Goal: Task Accomplishment & Management: Complete application form

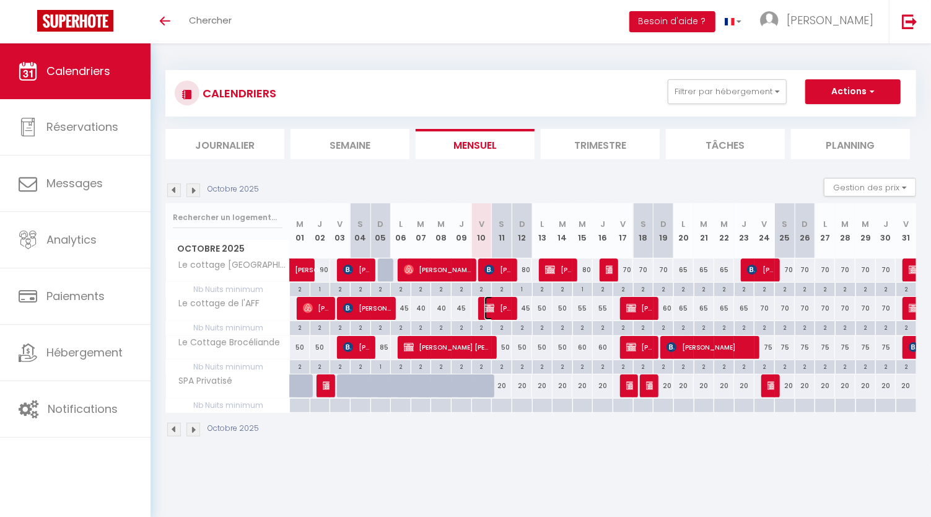
click at [499, 308] on span "[PERSON_NAME]" at bounding box center [497, 308] width 27 height 24
select select "OK"
select select "KO"
select select "0"
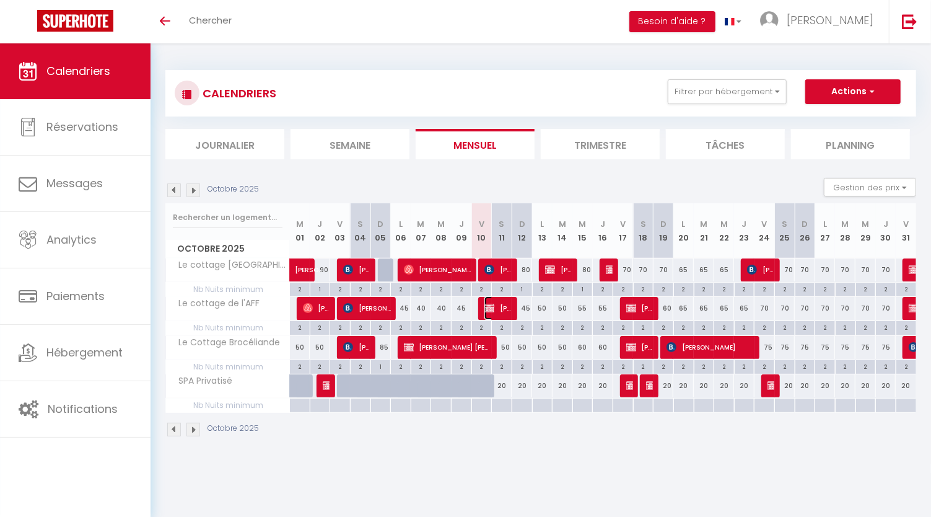
select select "1"
select select
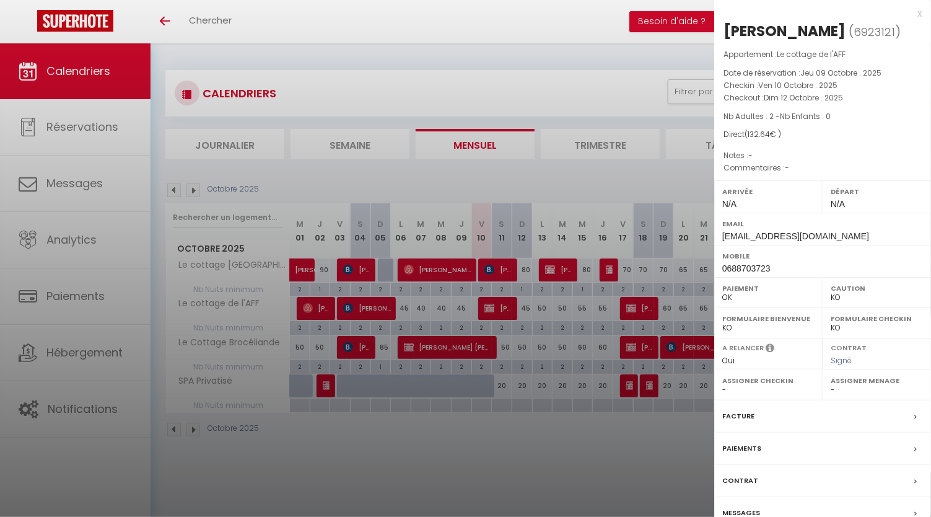
click at [743, 412] on label "Facture" at bounding box center [738, 415] width 32 height 13
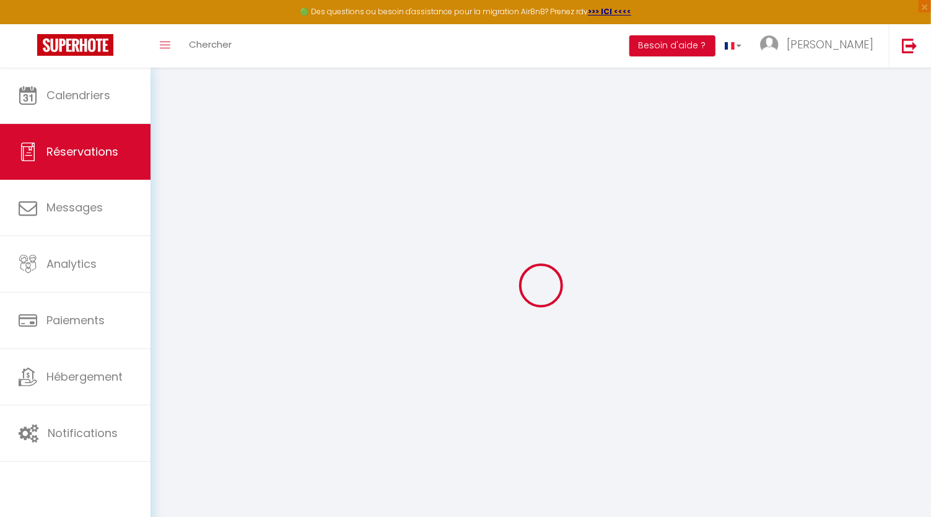
select select
checkbox input "false"
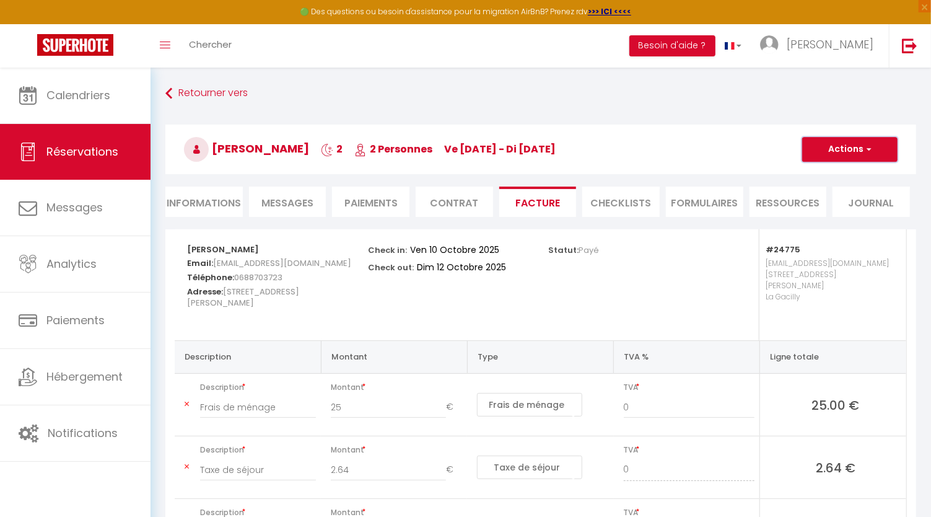
click at [855, 147] on button "Actions" at bounding box center [849, 149] width 95 height 25
click at [212, 209] on li "Informations" at bounding box center [203, 201] width 77 height 30
select select
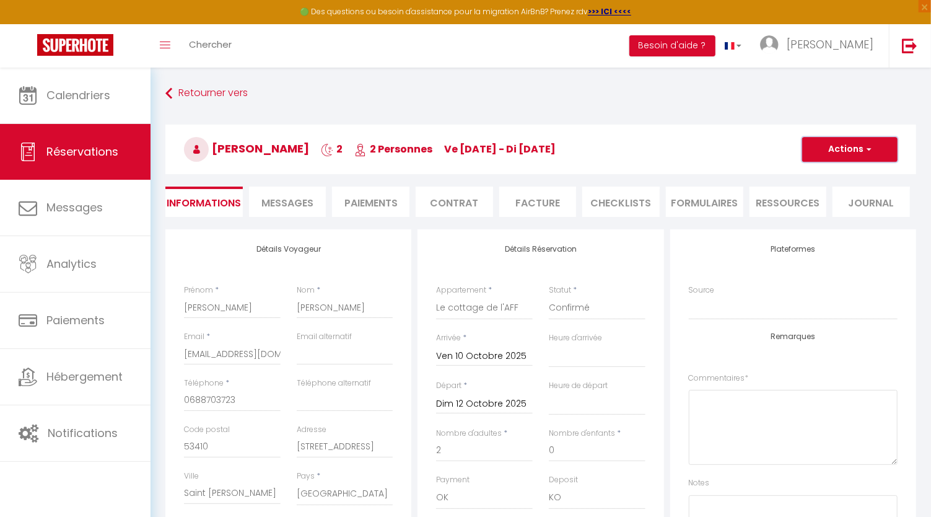
click at [851, 146] on button "Actions" at bounding box center [849, 149] width 95 height 25
click at [821, 181] on link "Enregistrer" at bounding box center [837, 176] width 98 height 16
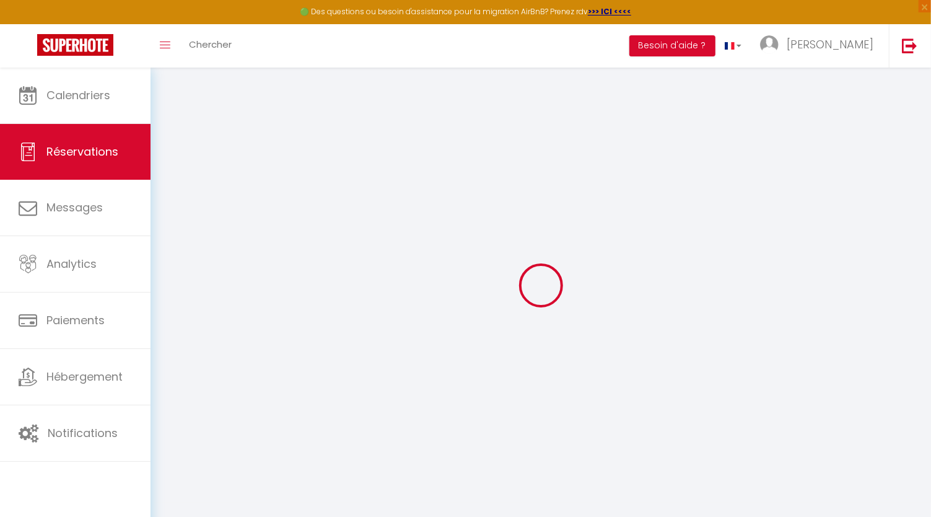
type input "[PERSON_NAME]"
type input "[EMAIL_ADDRESS][DOMAIN_NAME]"
type input "0688703723"
type input "53410"
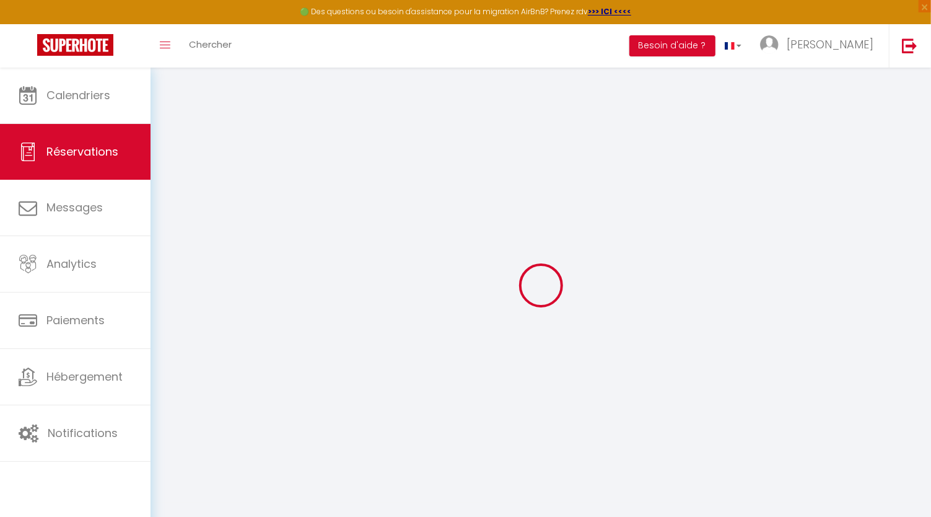
type input "[STREET_ADDRESS]"
type input "Saint [PERSON_NAME]"
select select "FR"
select select "24775"
select select "1"
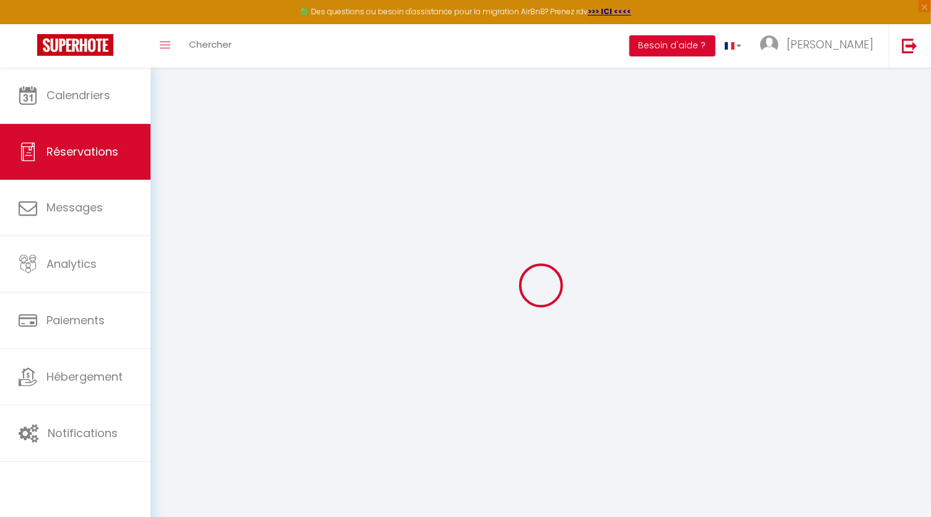
type input "Ven 10 Octobre 2025"
select select
type input "Dim 12 Octobre 2025"
select select
type input "2"
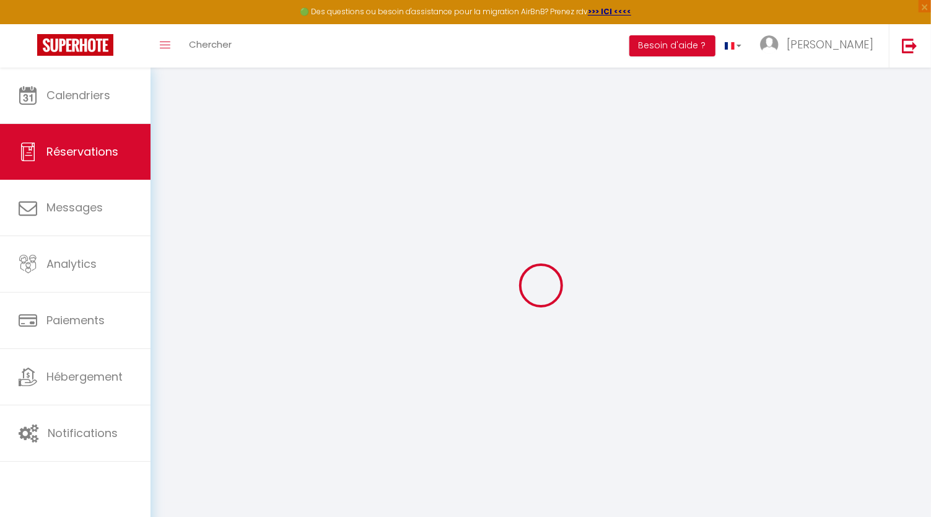
select select "12"
select select
type input "105"
checkbox input "false"
type input "0"
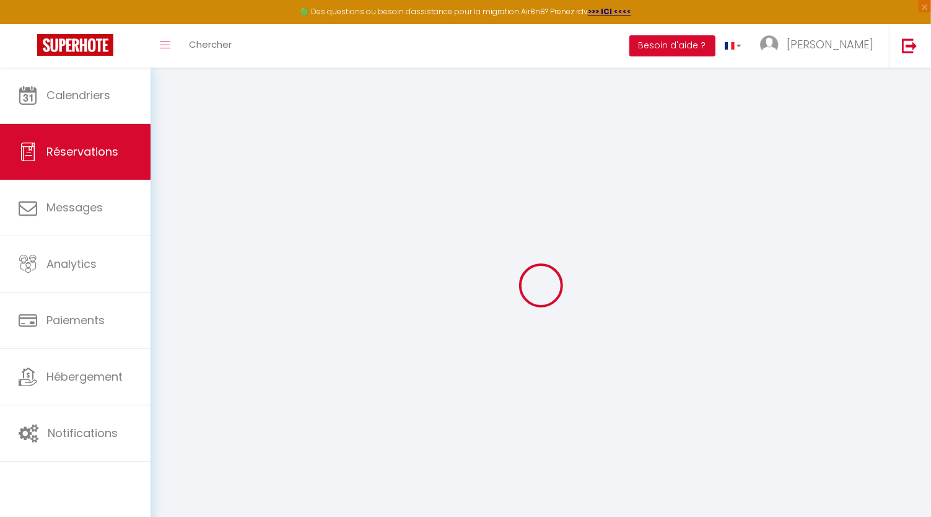
type input "0"
select select
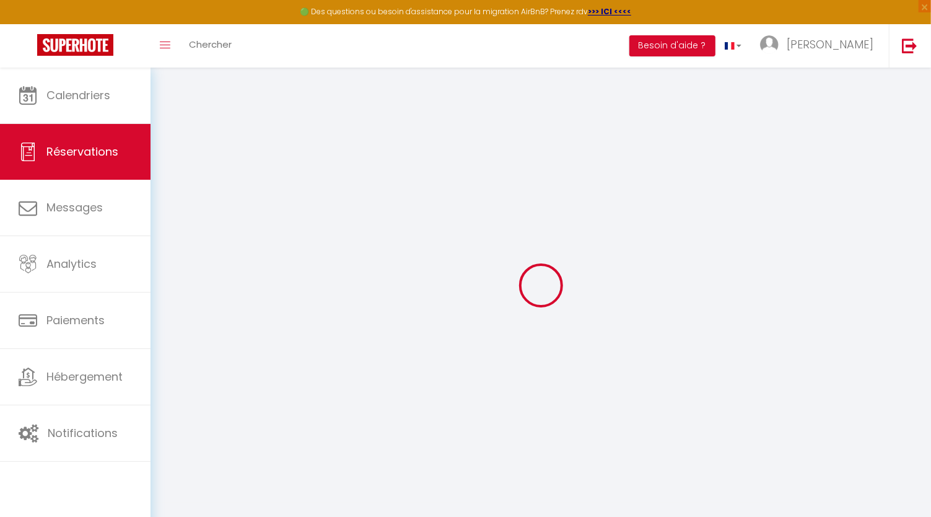
select select "14"
checkbox input "false"
select select
checkbox input "false"
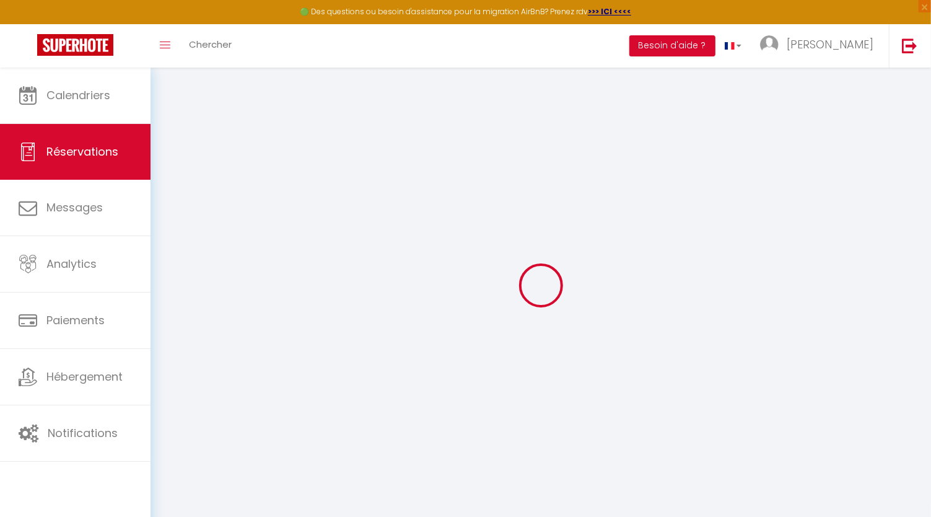
select select
checkbox input "false"
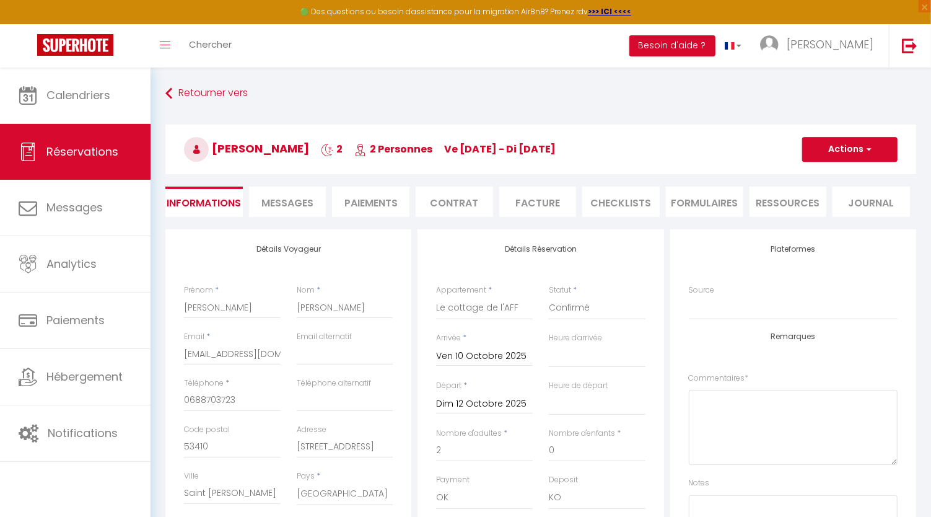
type input "25"
type input "2.64"
select select
checkbox input "false"
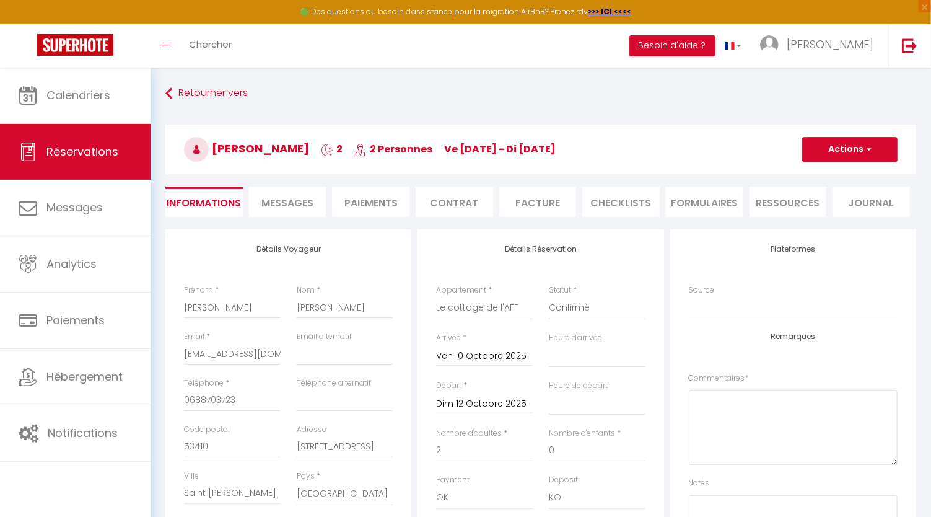
select select
click at [868, 149] on span "button" at bounding box center [866, 149] width 7 height 11
click at [844, 195] on link "Dupliquer" at bounding box center [837, 193] width 98 height 16
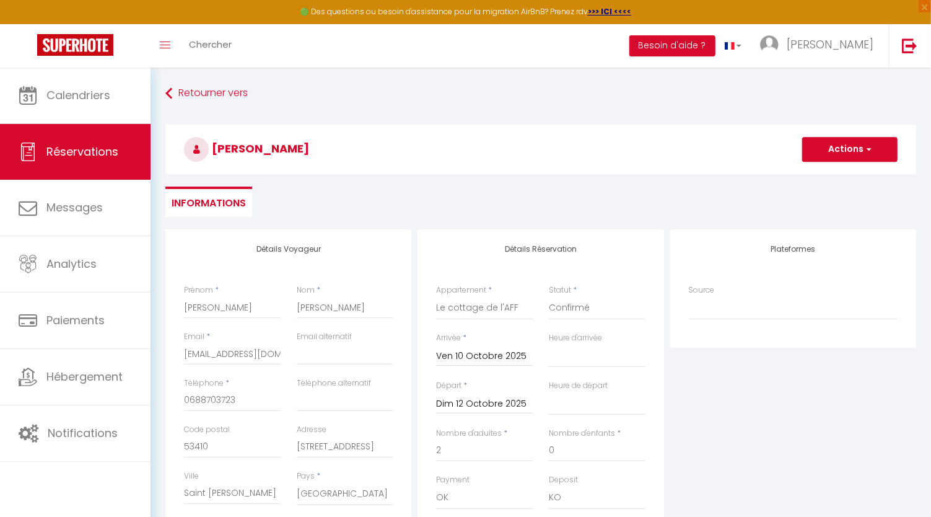
type input "0"
select select
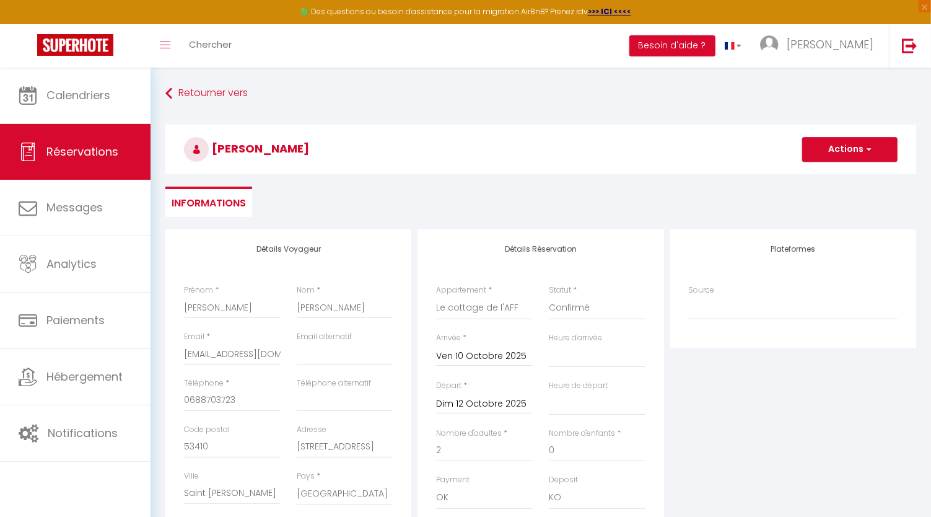
select select
checkbox input "false"
click at [713, 299] on select "Direct [DOMAIN_NAME] [DOMAIN_NAME] Chalet montagne Expedia Gite de [GEOGRAPHIC_…" at bounding box center [793, 308] width 209 height 24
click at [588, 307] on select "Confirmé Non Confirmé [PERSON_NAME] par le voyageur No Show Request" at bounding box center [597, 308] width 97 height 24
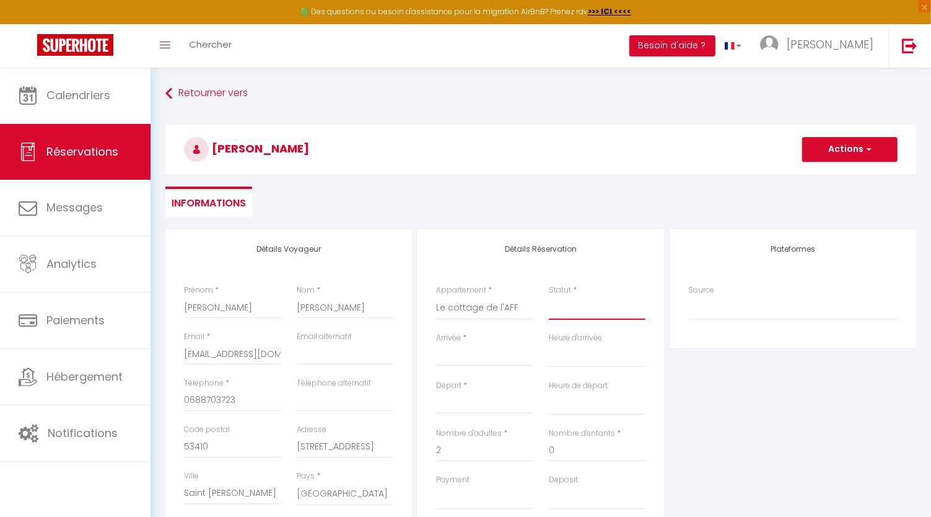
select select "1"
click at [549, 296] on select "Confirmé Non Confirmé [PERSON_NAME] par le voyageur No Show Request" at bounding box center [597, 308] width 97 height 24
select select
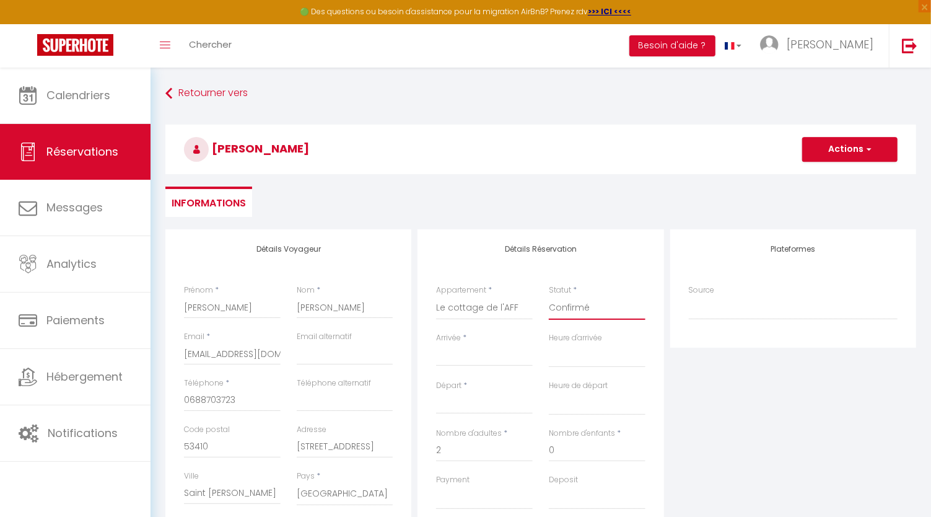
select select
checkbox input "false"
click at [476, 307] on select "Le cottage [GEOGRAPHIC_DATA][PERSON_NAME] de l'AFF [GEOGRAPHIC_DATA] Brocéliand…" at bounding box center [484, 308] width 97 height 24
select select "25691"
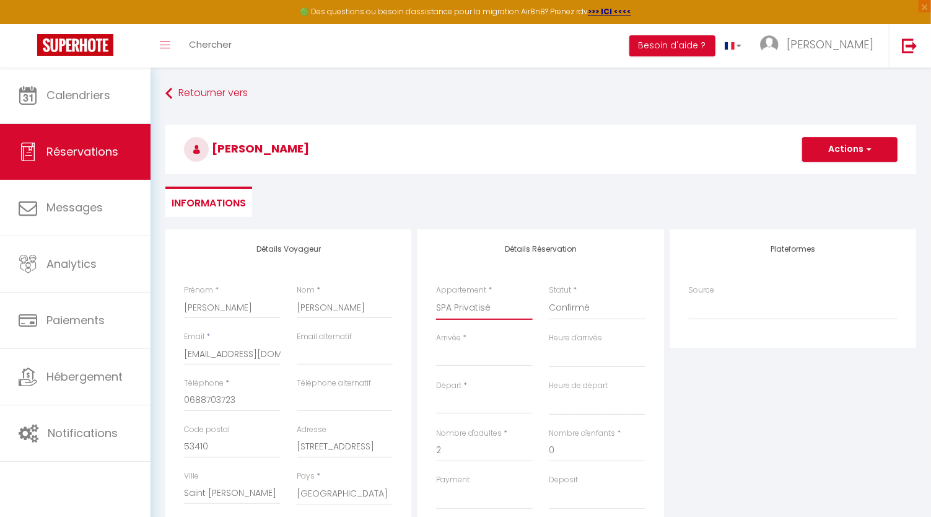
click at [436, 296] on select "Le cottage [GEOGRAPHIC_DATA][PERSON_NAME] de l'AFF [GEOGRAPHIC_DATA] Brocéliand…" at bounding box center [484, 308] width 97 height 24
select select
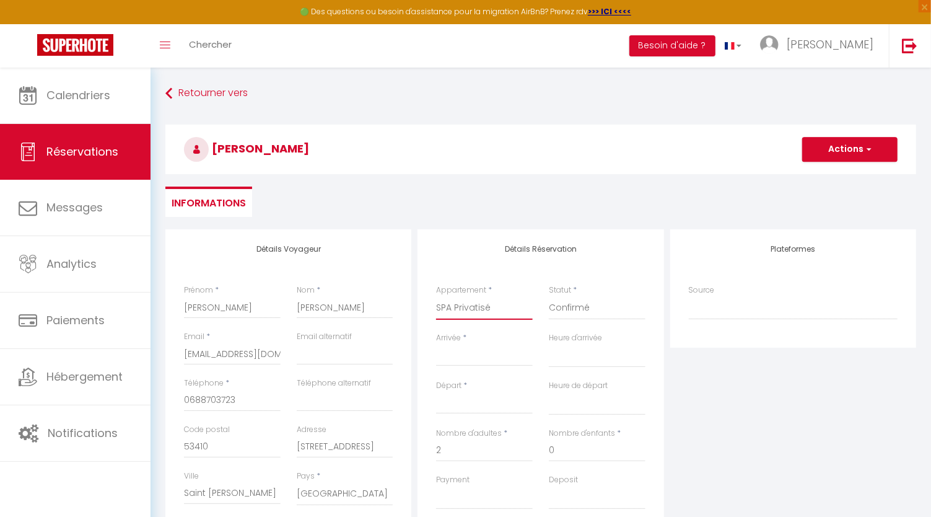
type input "0"
select select
checkbox input "false"
select select
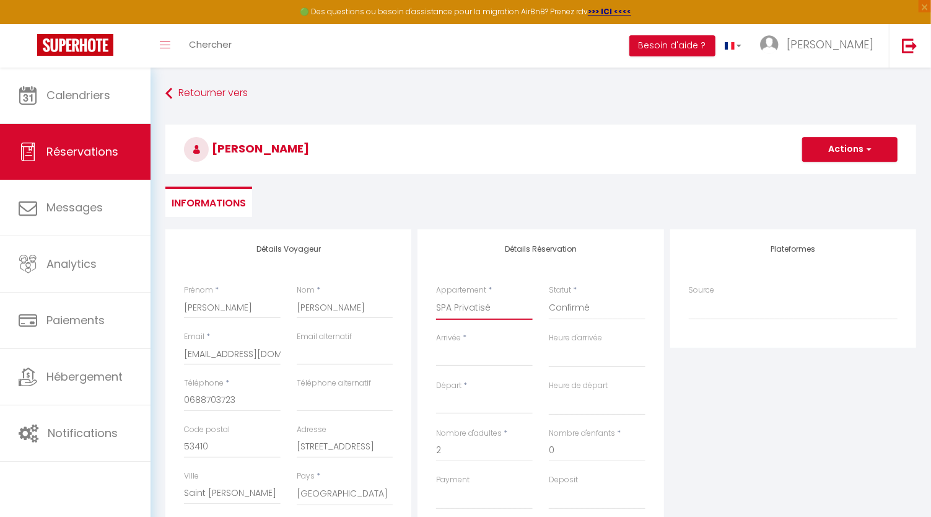
select select
checkbox input "false"
click at [456, 352] on input "Arrivée" at bounding box center [484, 356] width 97 height 16
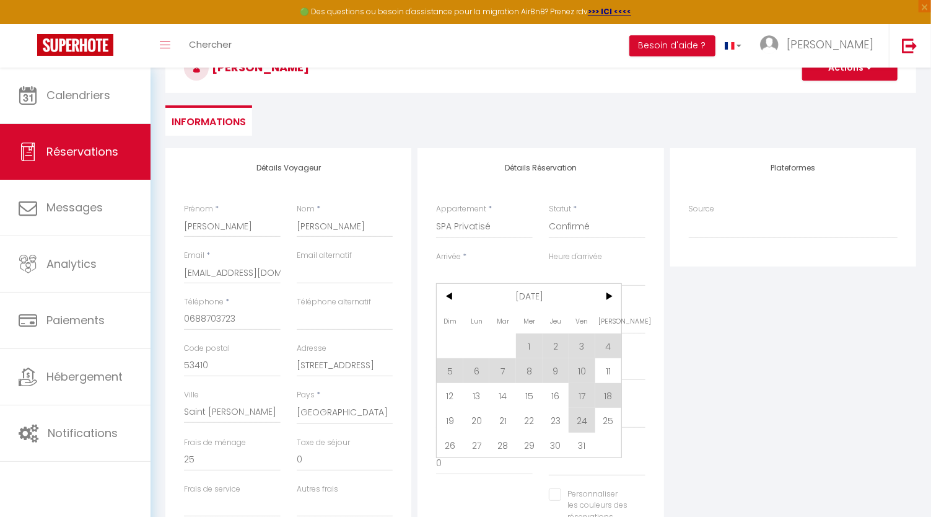
scroll to position [90, 0]
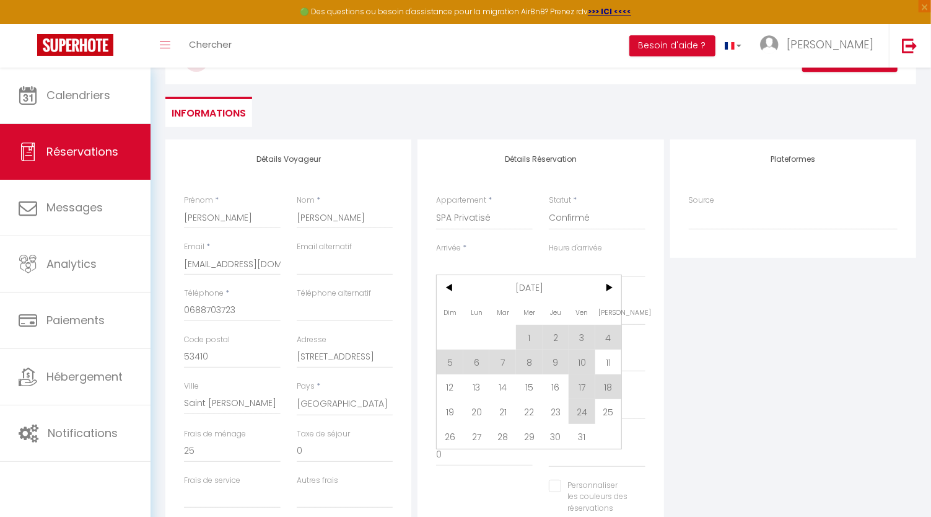
click at [586, 356] on span "10" at bounding box center [582, 361] width 27 height 25
type input "Ven 10 Octobre 2025"
select select
type input "Sam 11 Octobre 2025"
select select
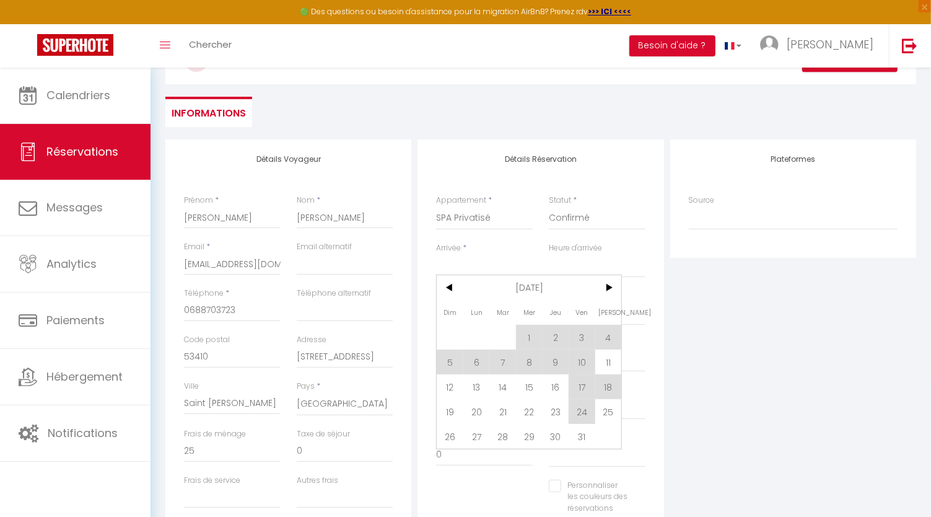
select select
checkbox input "false"
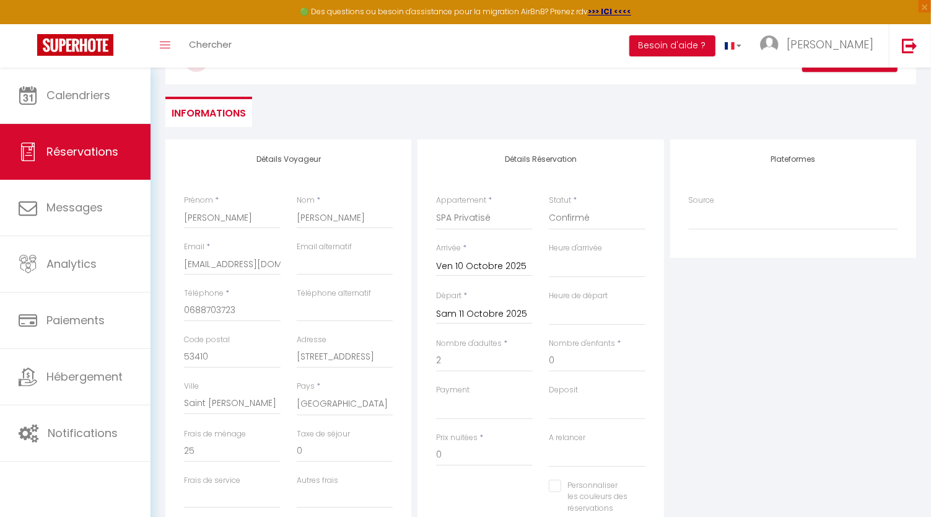
type input "0"
select select
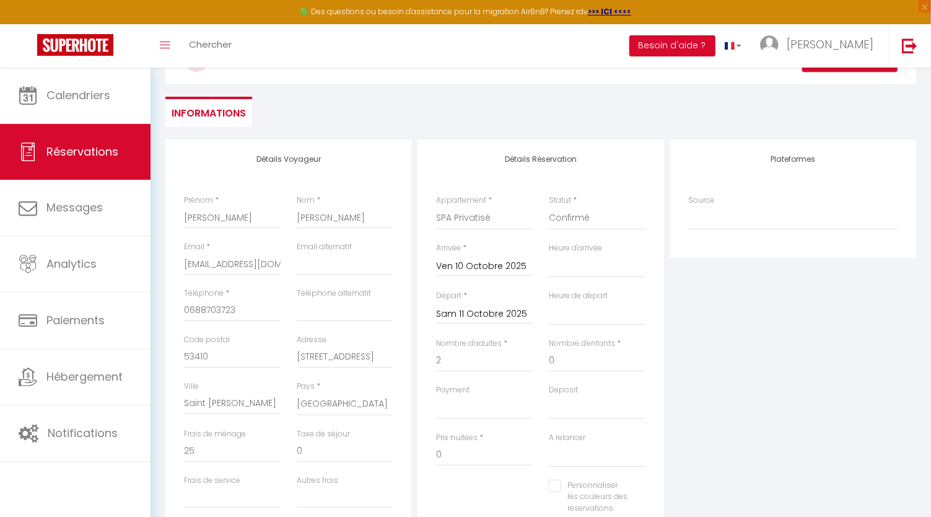
select select
checkbox input "false"
click at [586, 356] on input "0" at bounding box center [597, 360] width 97 height 22
click at [483, 307] on input "Sam 11 Octobre 2025" at bounding box center [484, 314] width 97 height 16
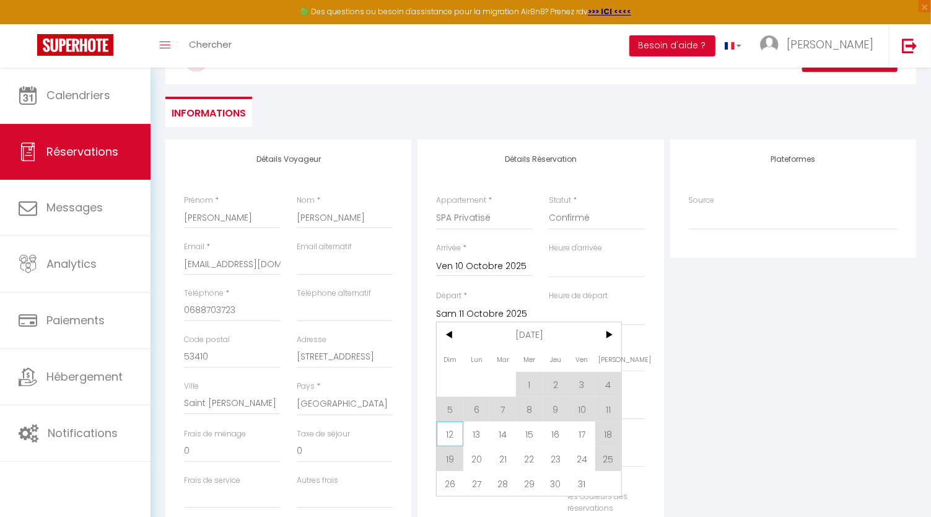
click at [449, 438] on span "12" at bounding box center [450, 433] width 27 height 25
select select
type input "Dim 12 Octobre 2025"
select select
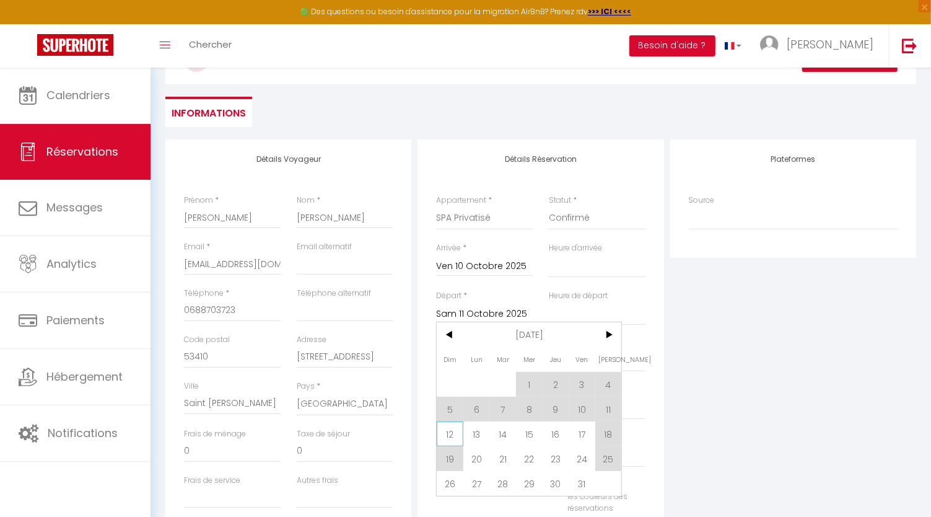
select select
checkbox input "false"
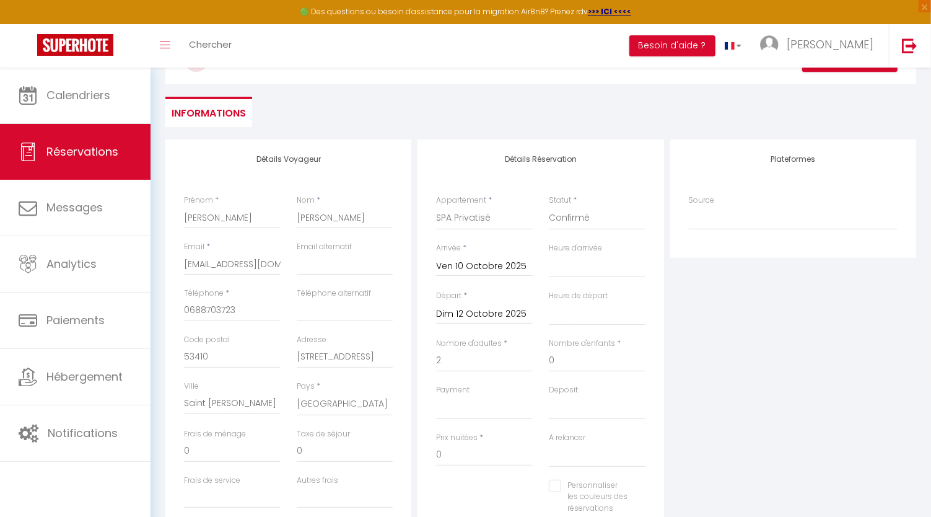
select select
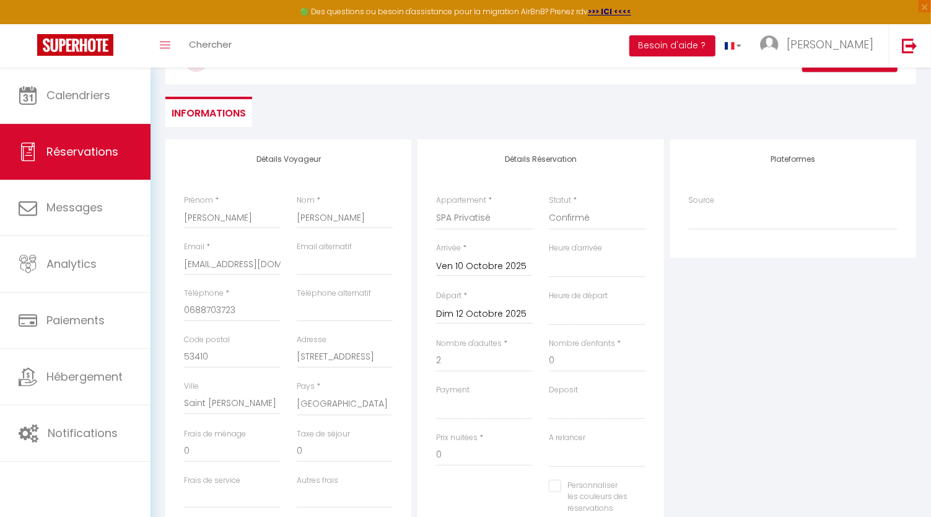
checkbox input "false"
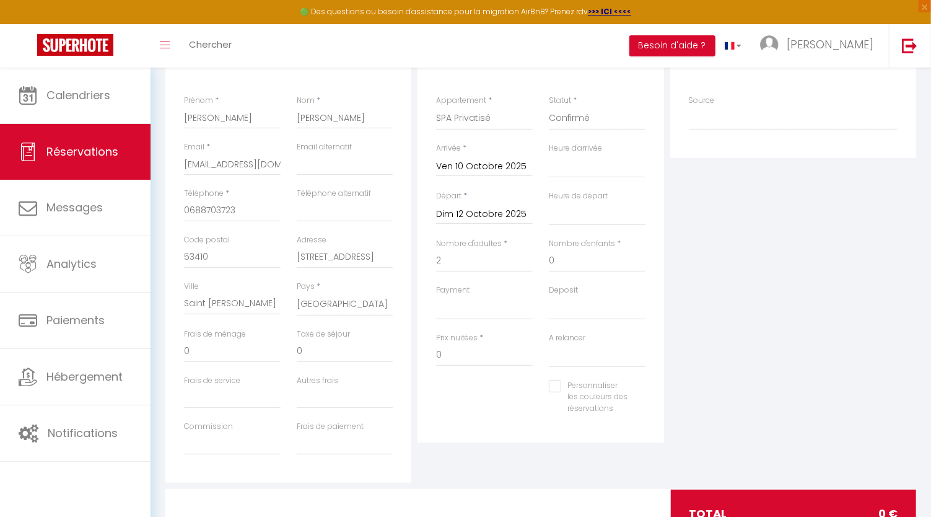
scroll to position [234, 0]
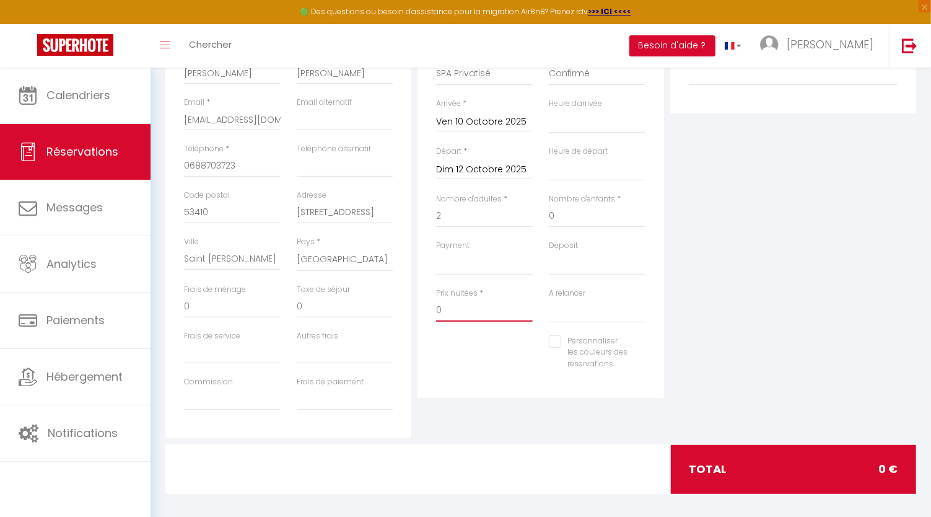
click at [502, 305] on input "0" at bounding box center [484, 310] width 97 height 22
type input "30"
click at [767, 270] on div "Plateformes Source Direct [DOMAIN_NAME] [DOMAIN_NAME] Chalet montagne Expedia G…" at bounding box center [793, 216] width 252 height 443
click at [474, 265] on select "OK KO" at bounding box center [484, 263] width 97 height 24
select select "12"
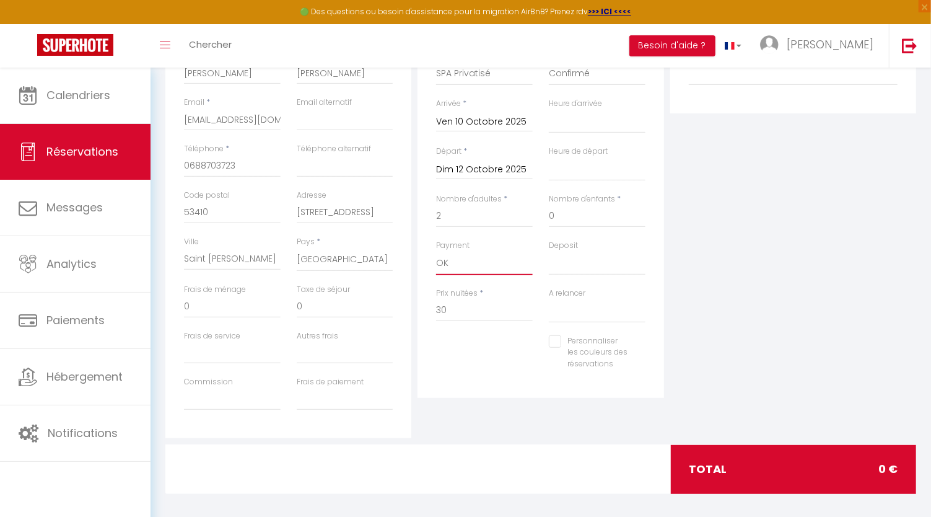
click at [436, 251] on select "OK KO" at bounding box center [484, 263] width 97 height 24
select select
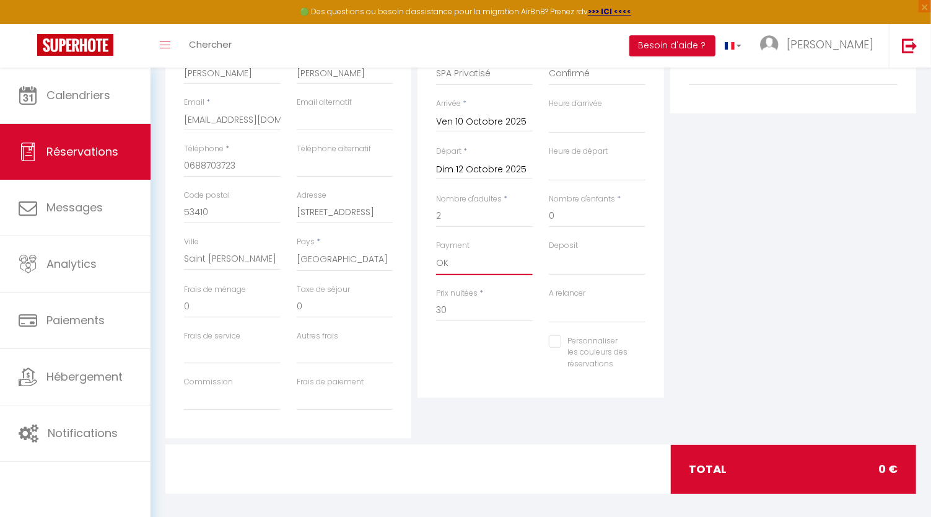
checkbox input "false"
click at [466, 269] on select "OK KO" at bounding box center [484, 263] width 97 height 24
select select "10"
click at [436, 251] on select "OK KO" at bounding box center [484, 263] width 97 height 24
select select
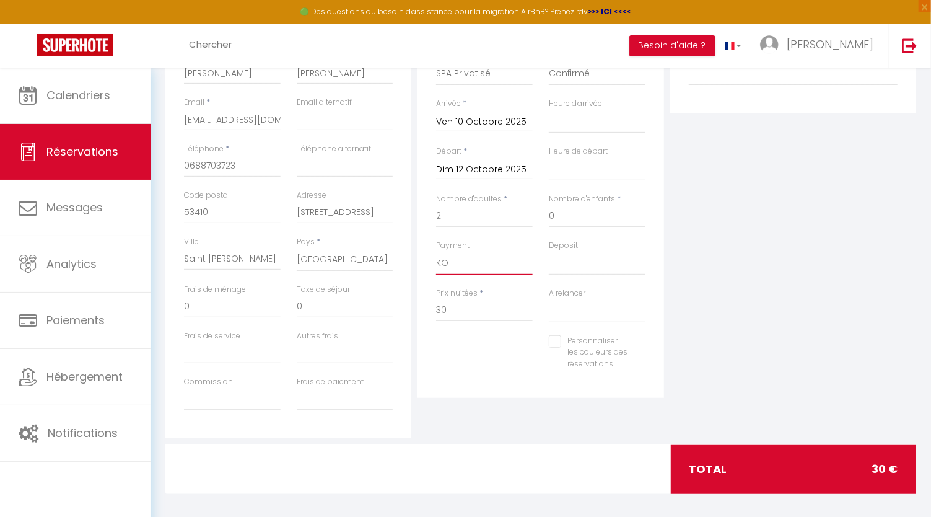
select select
checkbox input "false"
click at [804, 227] on div "Plateformes Source Direct [DOMAIN_NAME] [DOMAIN_NAME] Chalet montagne Expedia G…" at bounding box center [793, 216] width 252 height 443
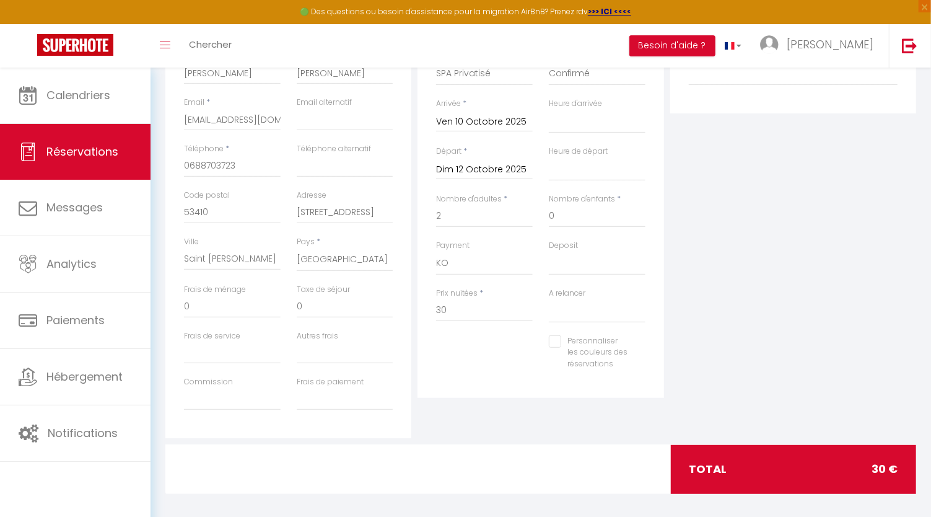
scroll to position [38, 0]
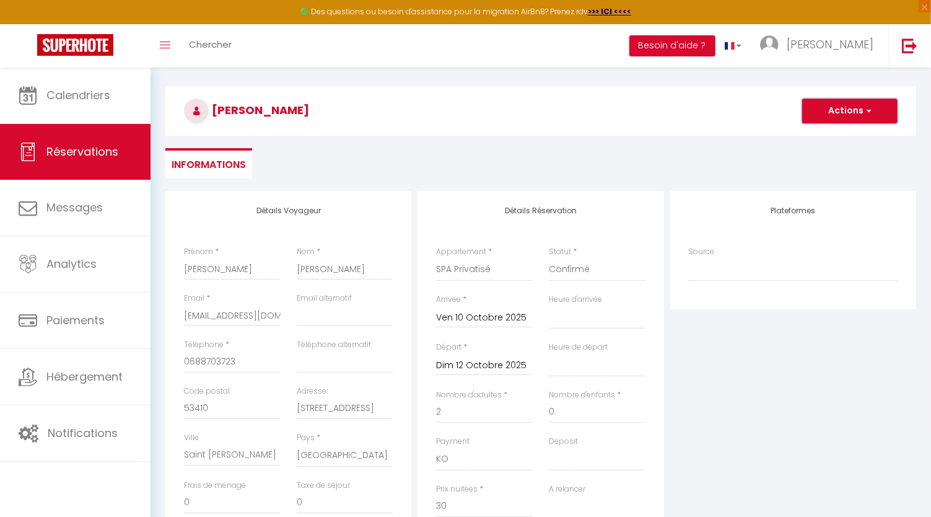
click at [872, 105] on button "Actions" at bounding box center [849, 110] width 95 height 25
click at [833, 135] on link "Enregistrer" at bounding box center [837, 138] width 98 height 16
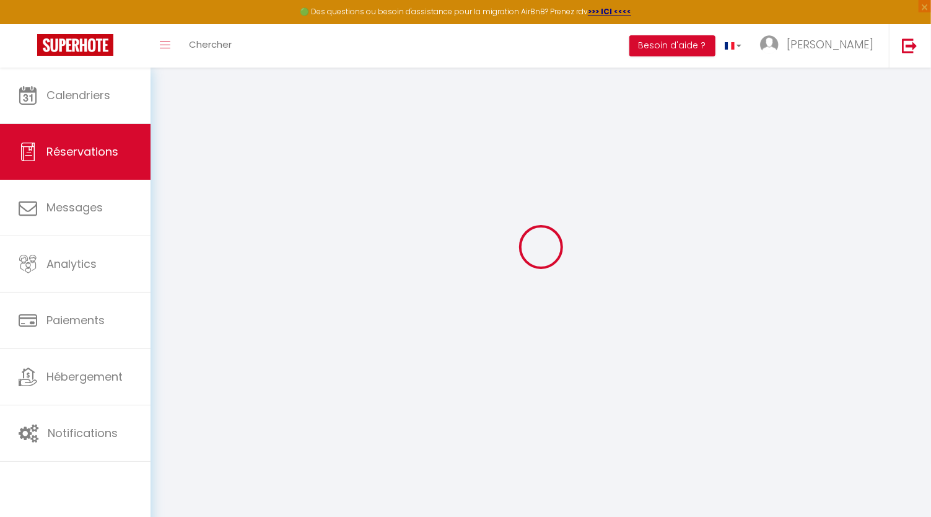
select select "not_cancelled"
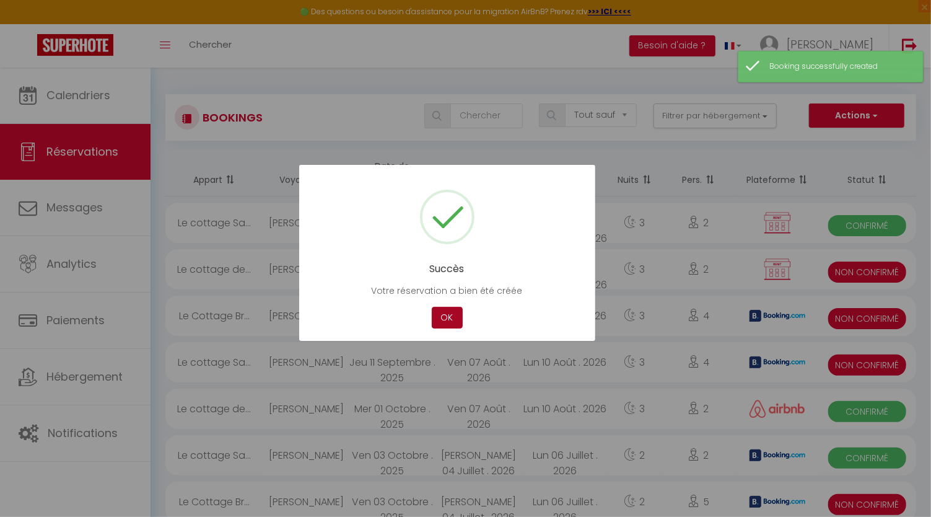
click at [442, 313] on button "OK" at bounding box center [447, 318] width 31 height 22
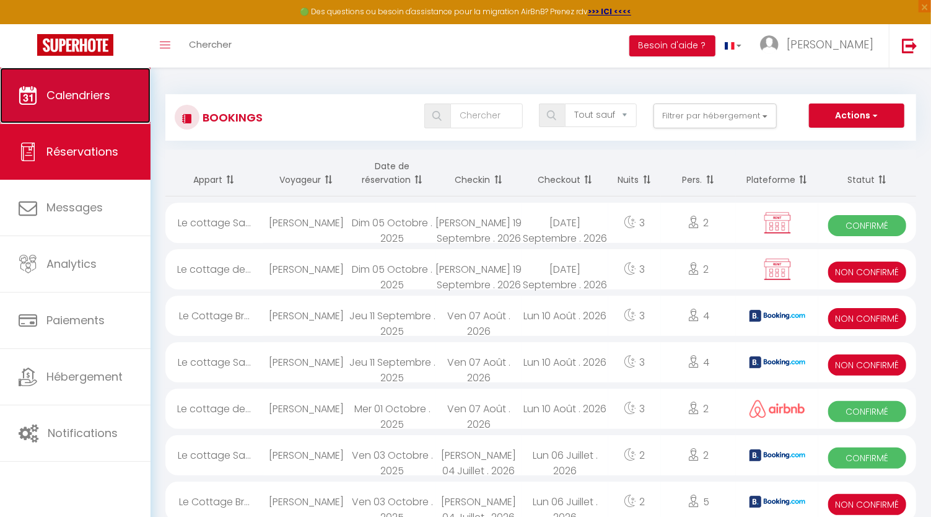
click at [82, 100] on span "Calendriers" at bounding box center [78, 94] width 64 height 15
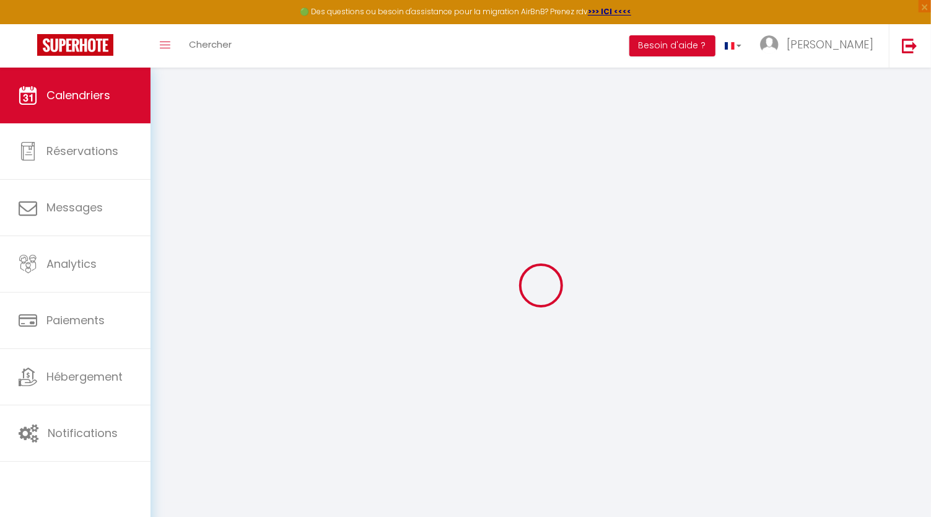
select select
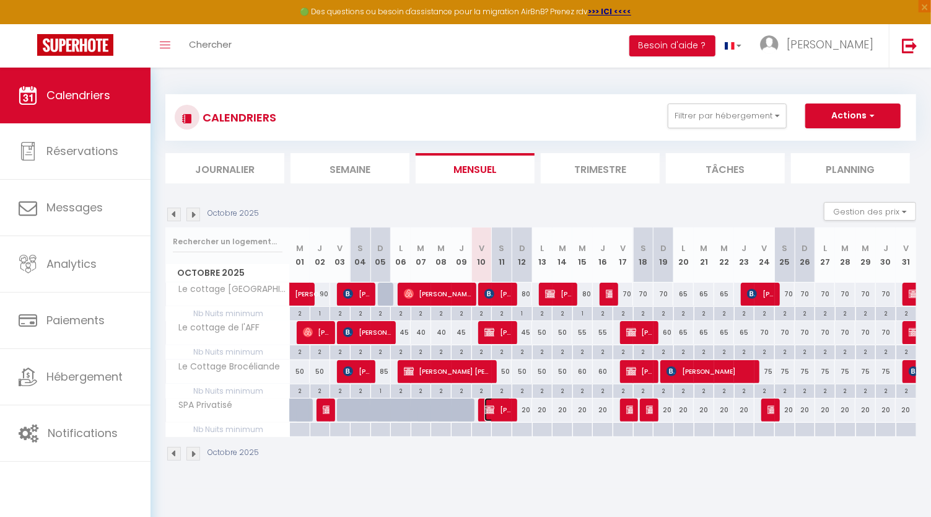
click at [503, 401] on span "[PERSON_NAME]" at bounding box center [497, 410] width 27 height 24
select select "OK"
select select "KO"
select select "0"
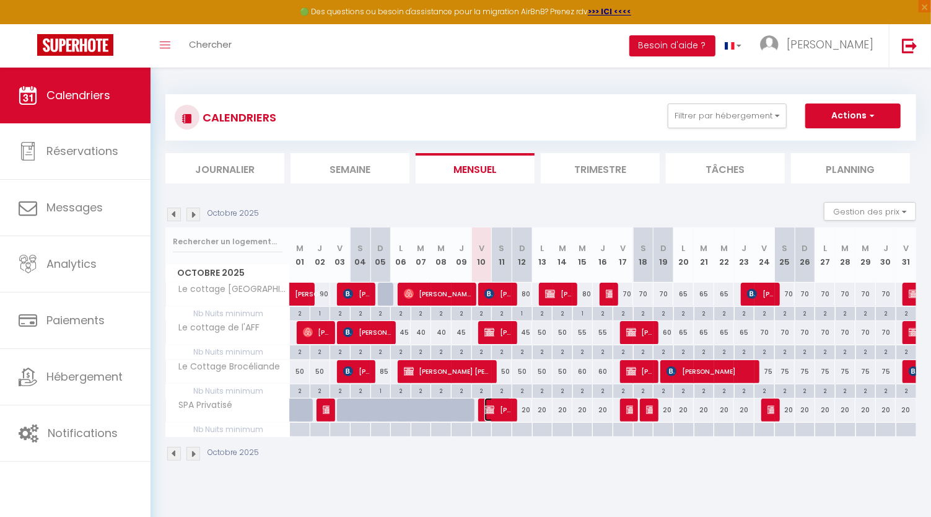
select select "1"
select select
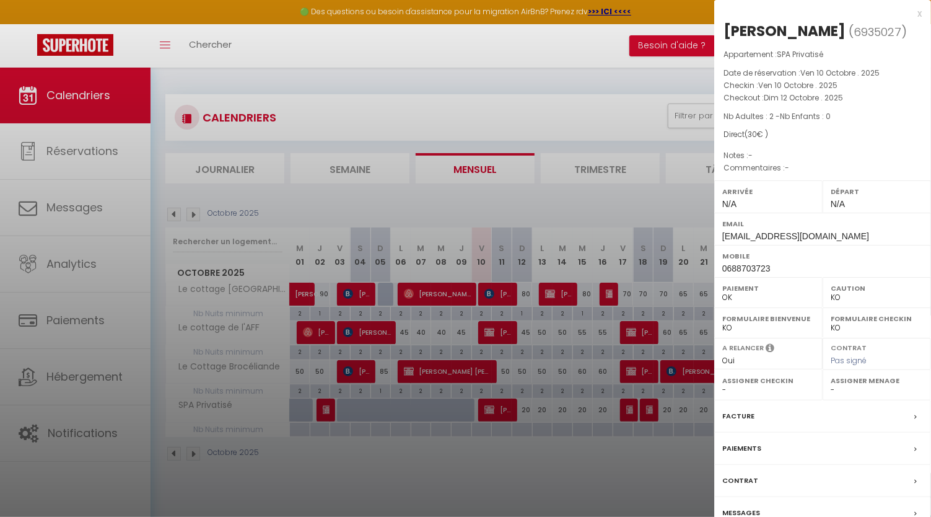
click at [749, 442] on label "Paiements" at bounding box center [741, 448] width 39 height 13
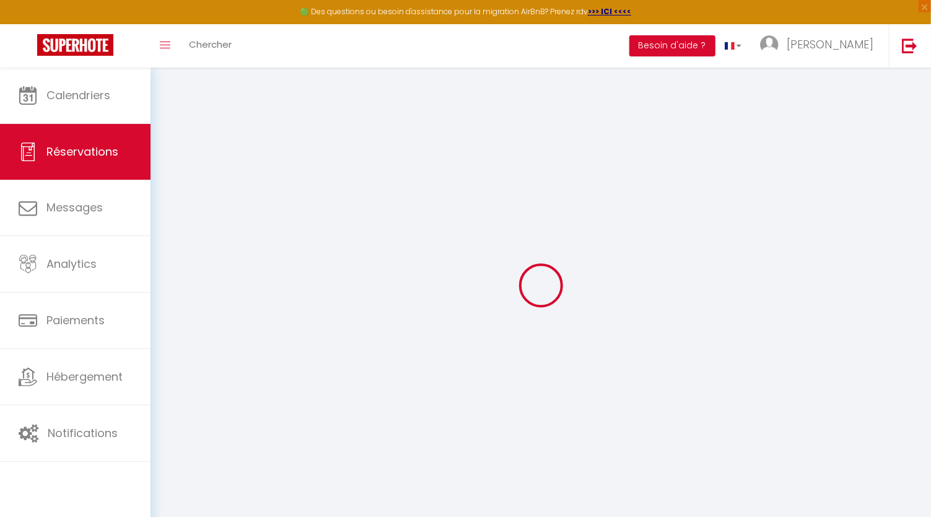
select select
checkbox input "false"
select select
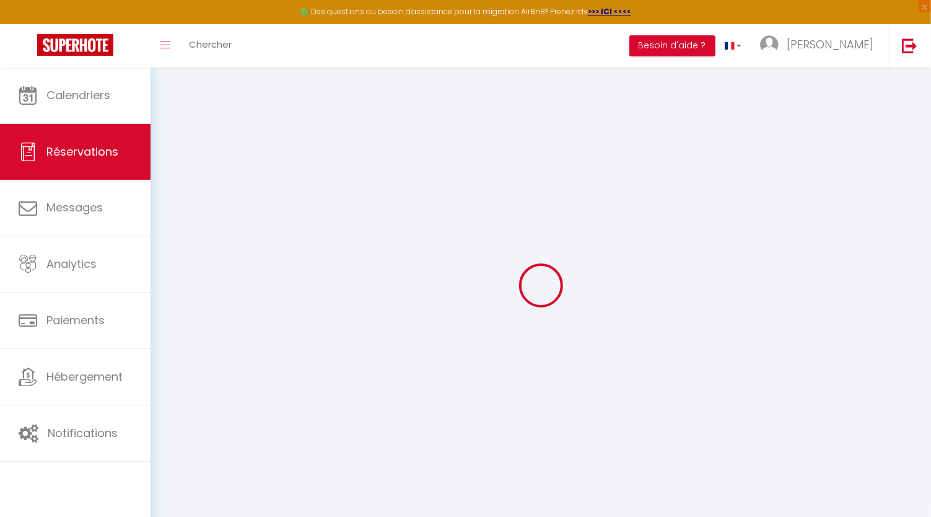
checkbox input "false"
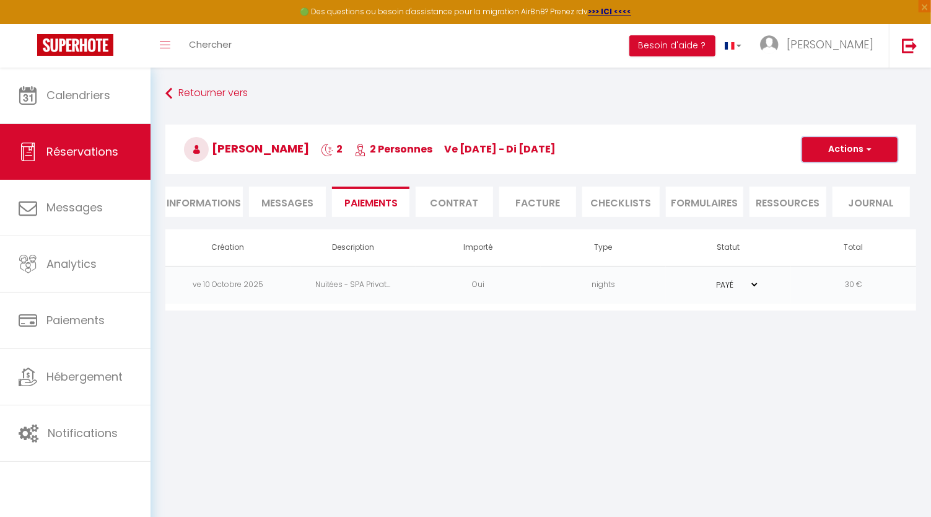
click at [866, 150] on span "button" at bounding box center [866, 149] width 7 height 11
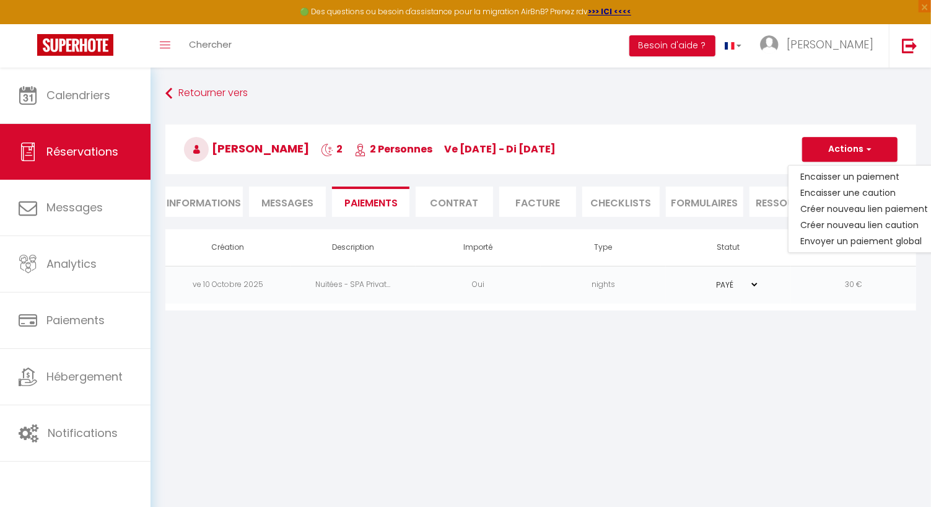
click at [670, 401] on body "🟢 Des questions ou besoin d'assistance pour la migration AirBnB? Prenez rdv >>>…" at bounding box center [465, 321] width 931 height 507
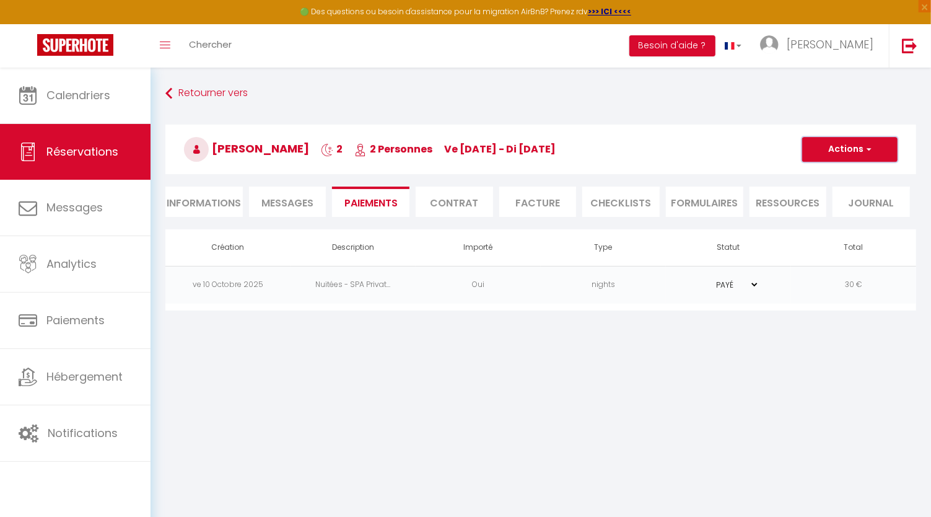
click at [855, 160] on button "Actions" at bounding box center [849, 149] width 95 height 25
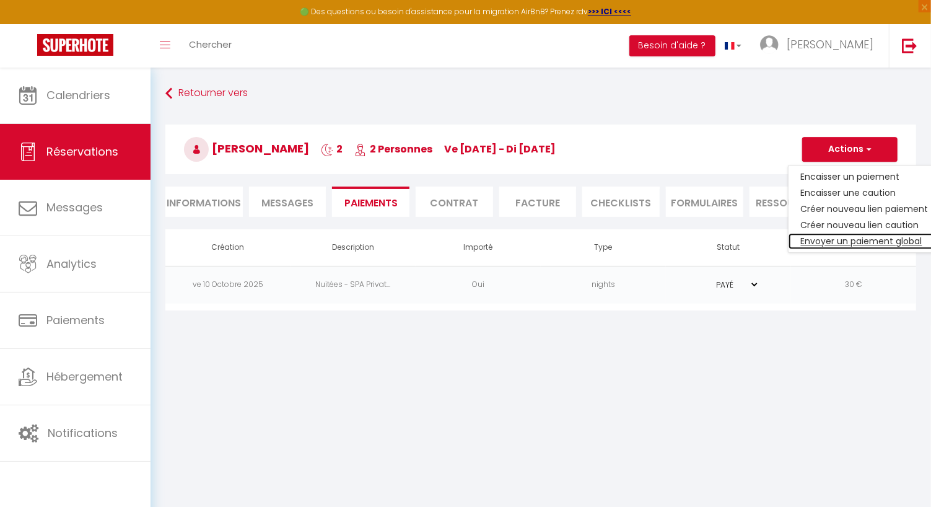
click at [855, 241] on link "Envoyer un paiement global" at bounding box center [864, 241] width 152 height 16
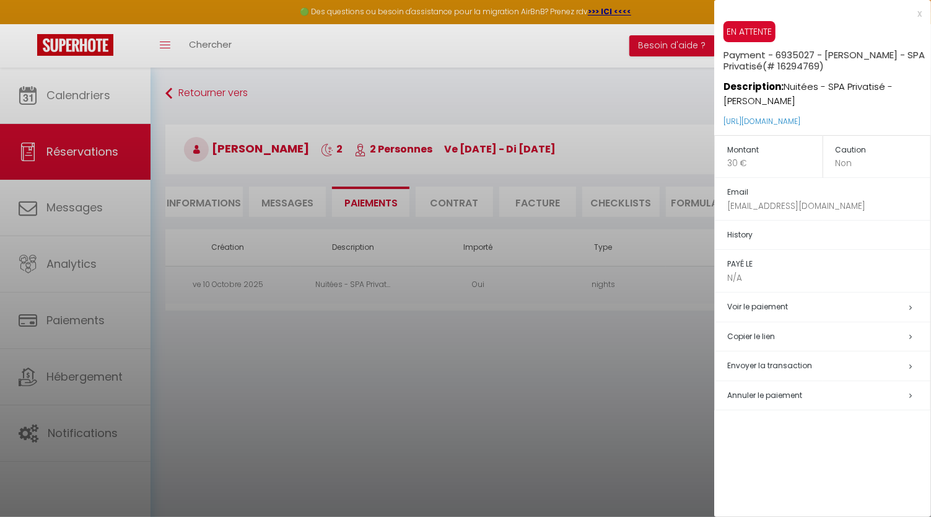
click at [776, 360] on span "Envoyer la transaction" at bounding box center [769, 365] width 85 height 11
select select "fr"
type input "[EMAIL_ADDRESS][DOMAIN_NAME]"
type input "Demande de paiement"
type textarea "Bonjour, Nous vous invitons à cliquer sur le lien ci-dessous pour effectuer le …"
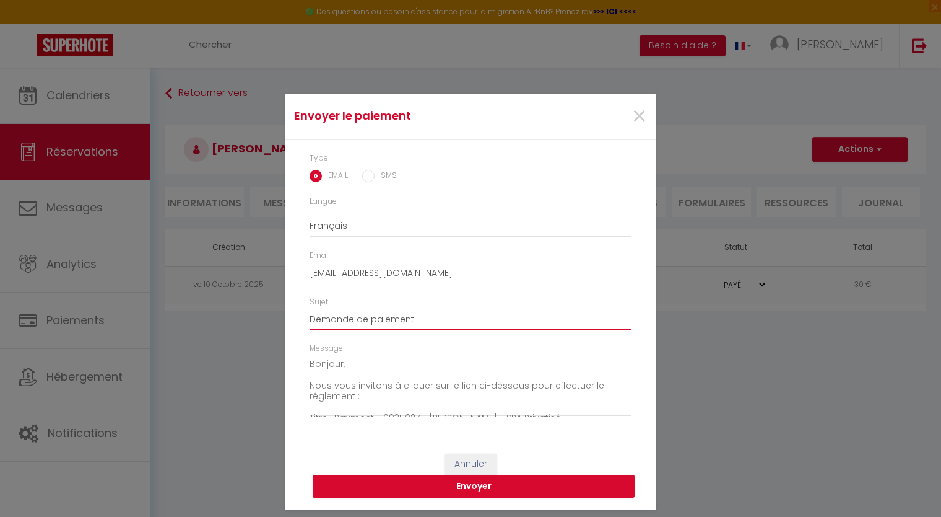
click at [484, 323] on input "Demande de paiement" at bounding box center [471, 319] width 322 height 22
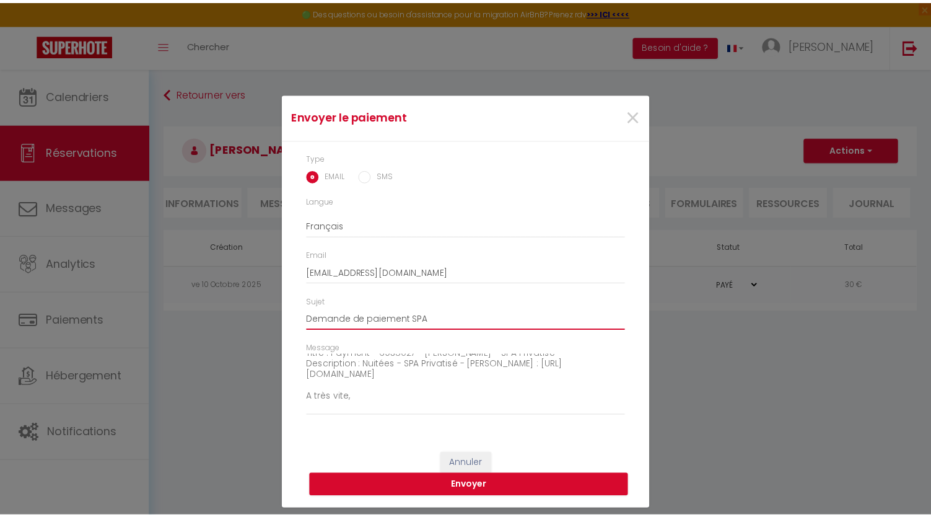
scroll to position [87, 0]
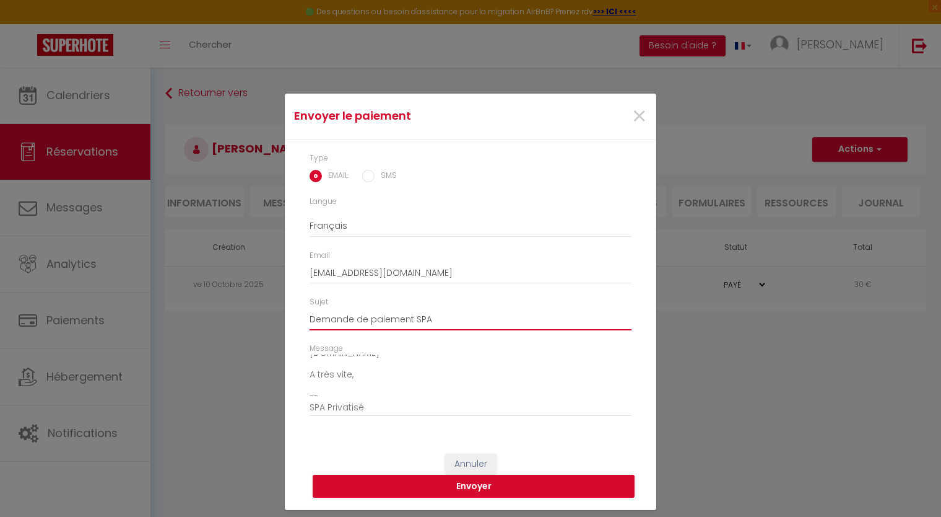
type input "Demande de paiement SPA"
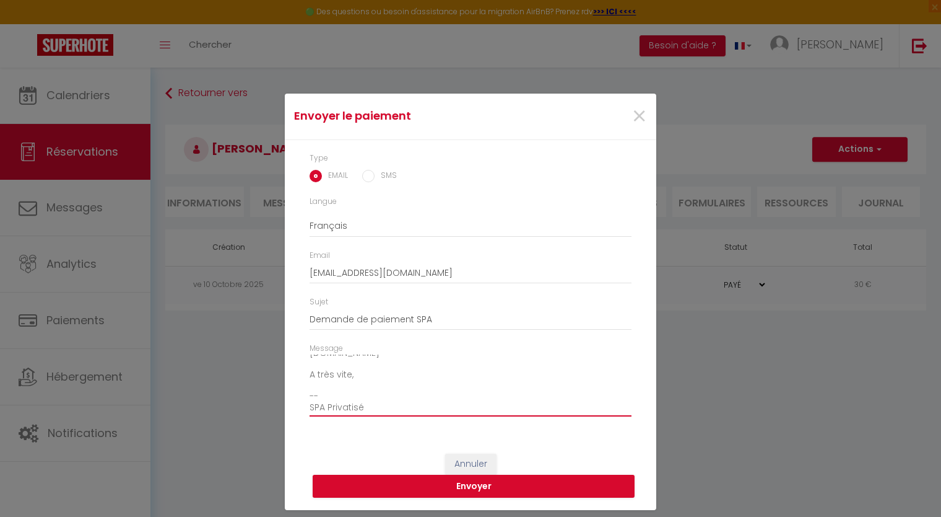
click at [340, 399] on textarea "Bonjour, Nous vous invitons à cliquer sur le lien ci-dessous pour effectuer le …" at bounding box center [471, 385] width 322 height 63
type textarea "Bonjour, Nous vous invitons à cliquer sur le lien ci-dessous pour effectuer le …"
click at [489, 491] on button "Envoyer" at bounding box center [474, 486] width 322 height 24
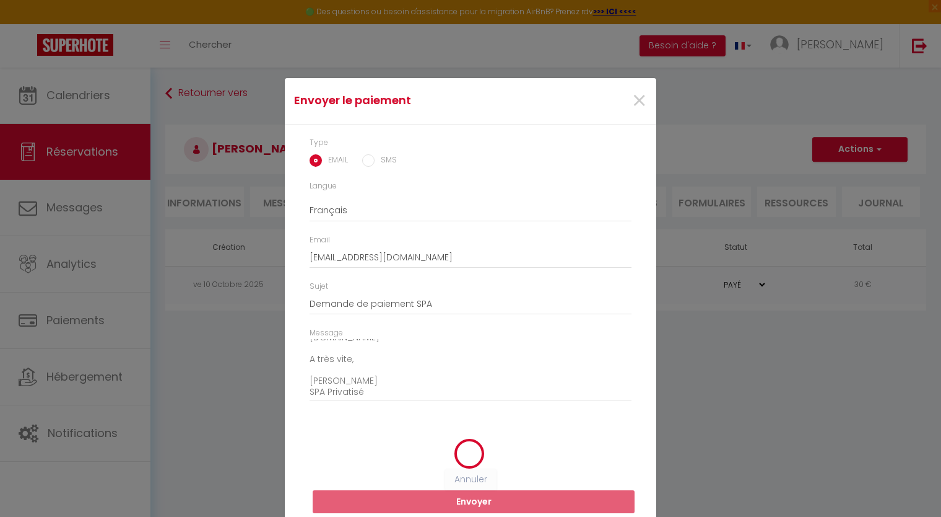
select select
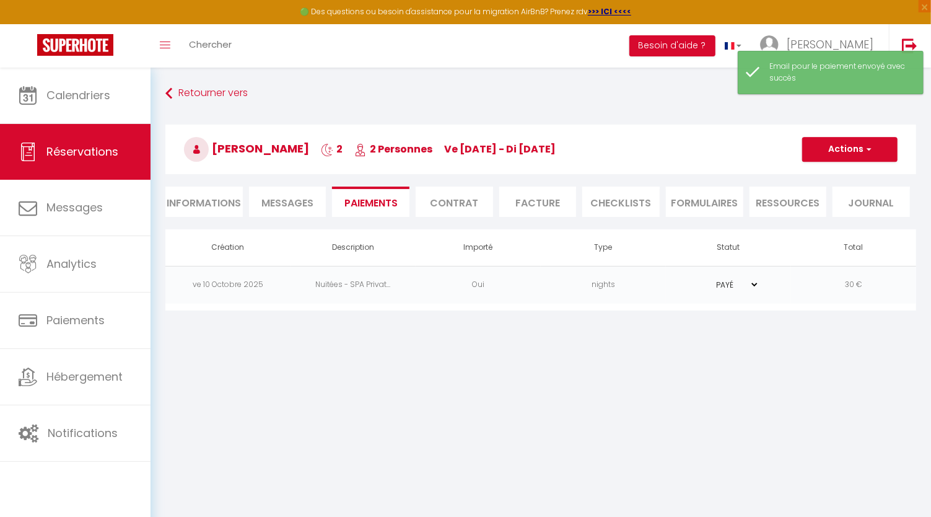
click at [221, 195] on li "Informations" at bounding box center [203, 201] width 77 height 30
select select
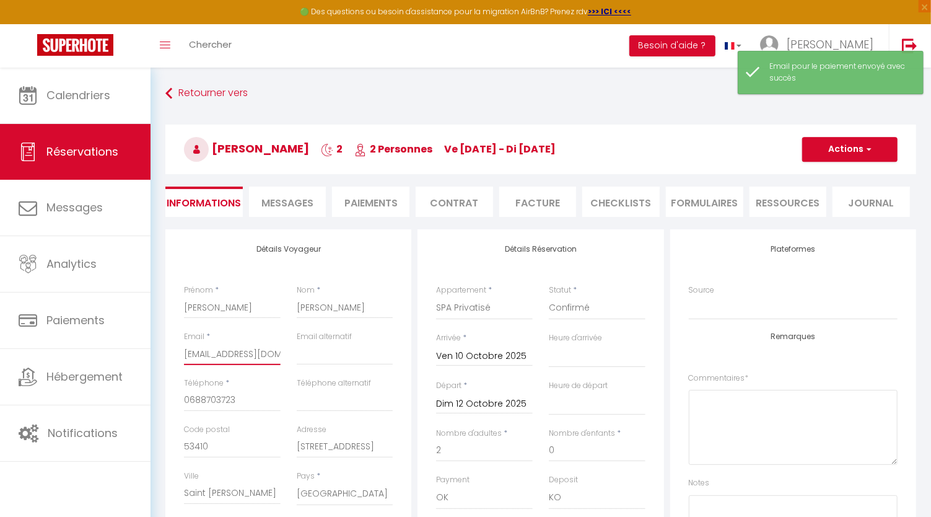
click at [229, 354] on input "[EMAIL_ADDRESS][DOMAIN_NAME]" at bounding box center [232, 353] width 97 height 22
